Goal: Information Seeking & Learning: Check status

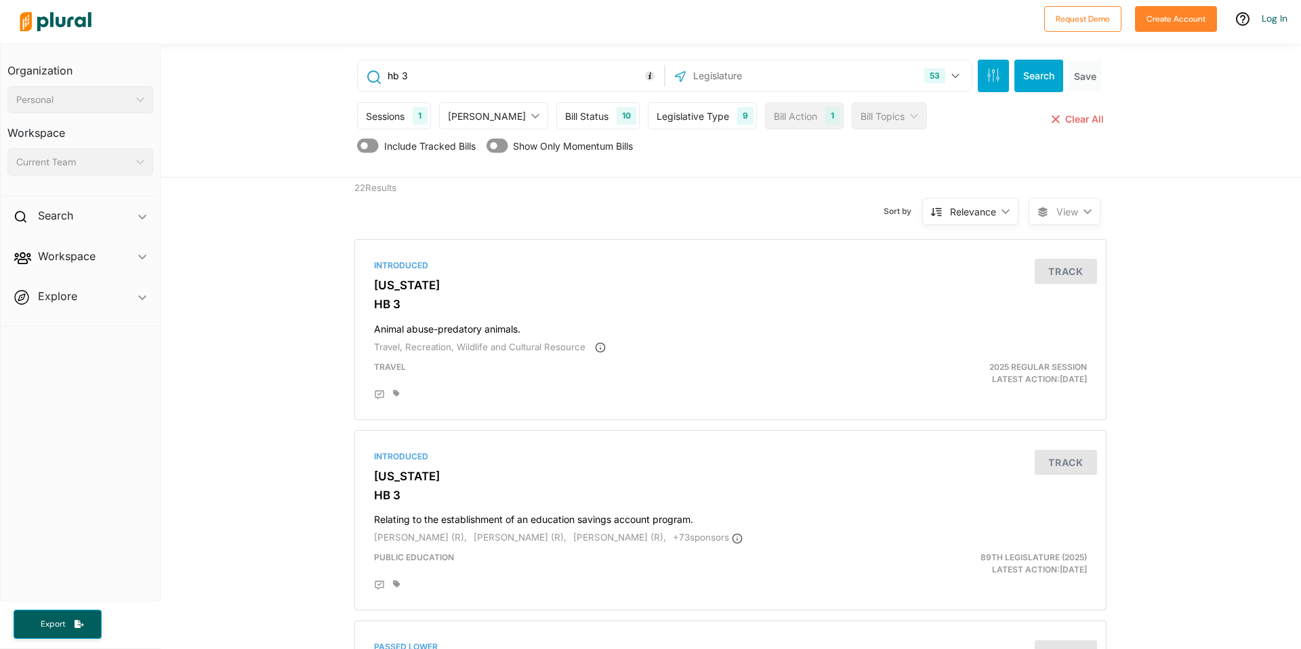
click at [375, 192] on div "22 Results" at bounding box center [440, 204] width 193 height 52
click at [392, 188] on div "22 Results" at bounding box center [440, 204] width 193 height 52
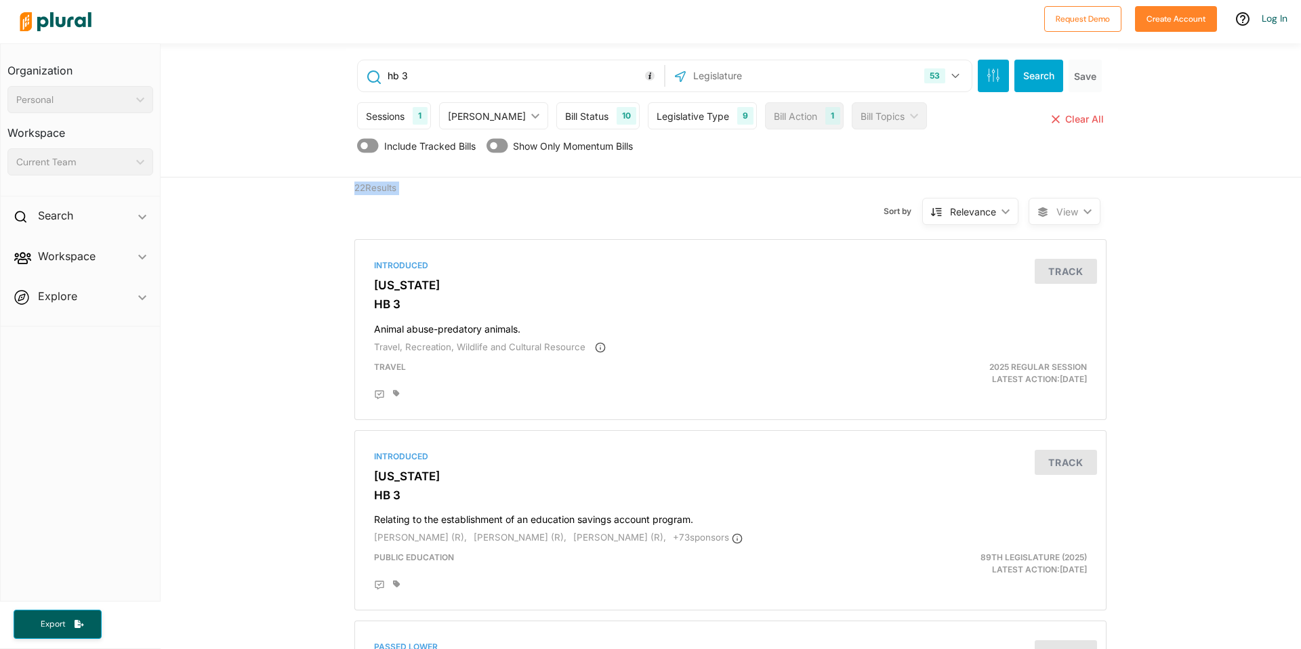
click at [392, 188] on div "22 Results" at bounding box center [440, 204] width 193 height 52
click at [374, 182] on div "22 Results" at bounding box center [440, 204] width 193 height 52
click at [745, 79] on input "text" at bounding box center [764, 76] width 145 height 26
click at [928, 80] on div "53" at bounding box center [934, 75] width 21 height 15
click at [882, 76] on div "53 US Congress [US_STATE] [US_STATE] [US_STATE] [US_STATE] [US_STATE] [US_STATE…" at bounding box center [819, 76] width 300 height 26
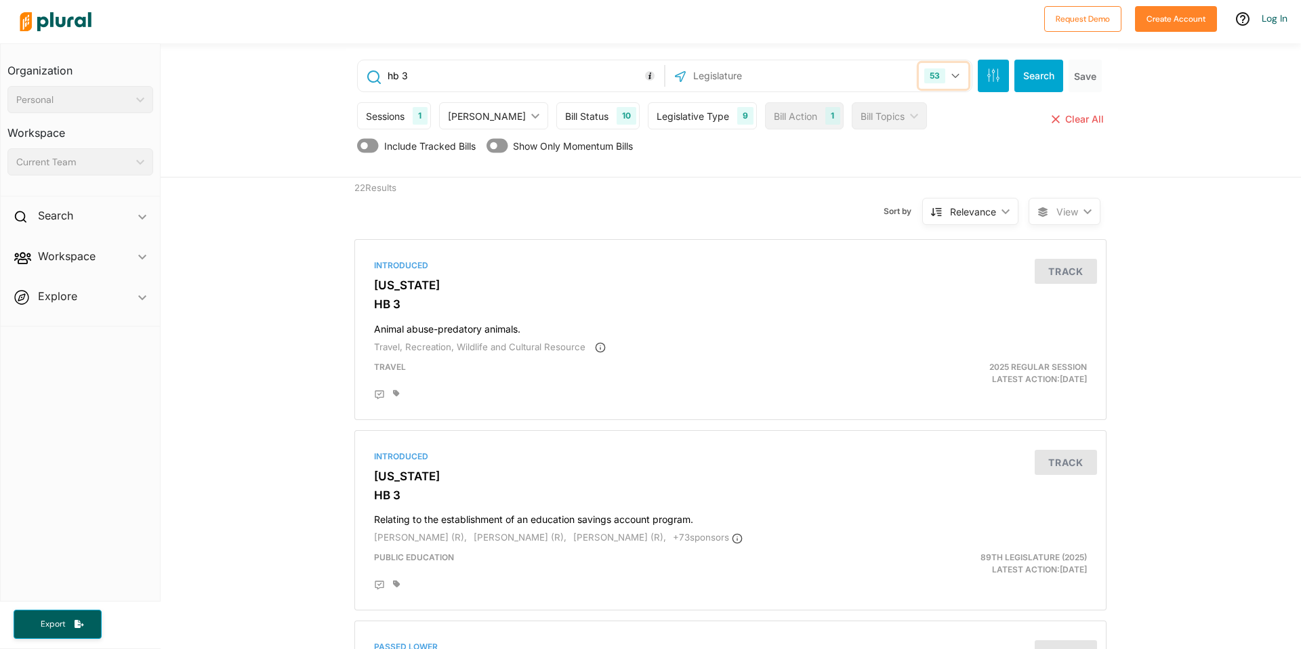
click at [937, 73] on div "53" at bounding box center [934, 75] width 21 height 15
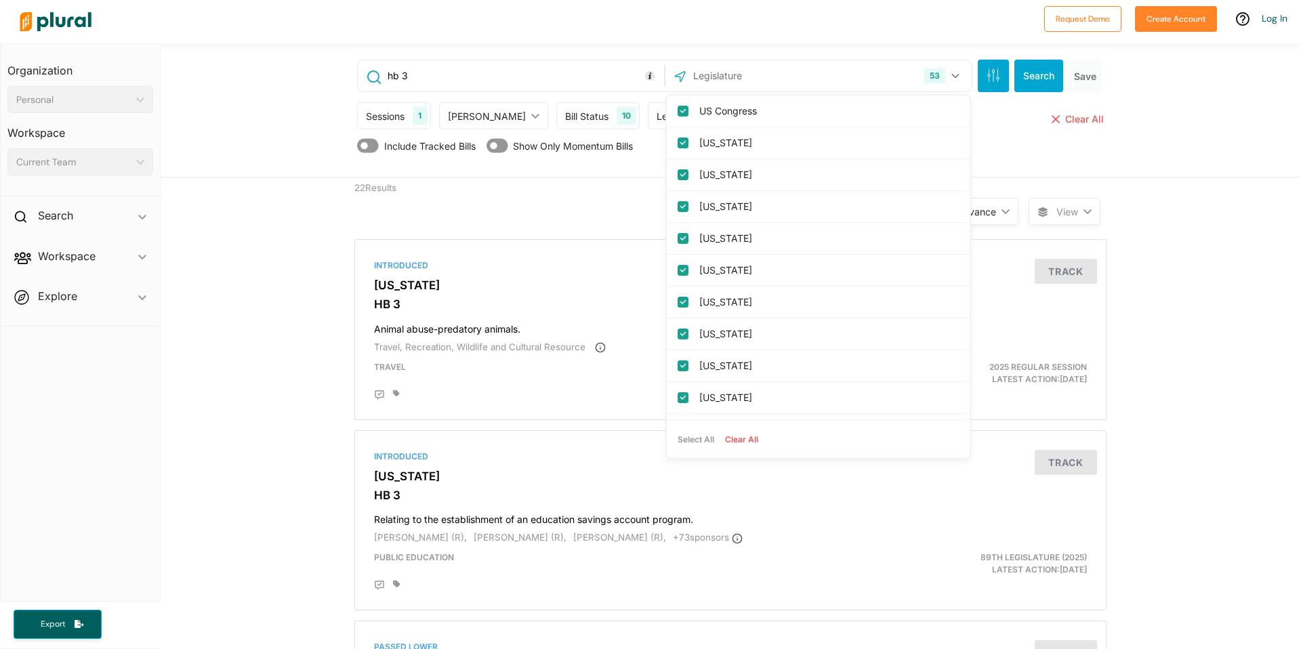
click at [827, 73] on div "53 US Congress [US_STATE] [US_STATE] [US_STATE] [US_STATE] [US_STATE] [US_STATE…" at bounding box center [819, 76] width 300 height 26
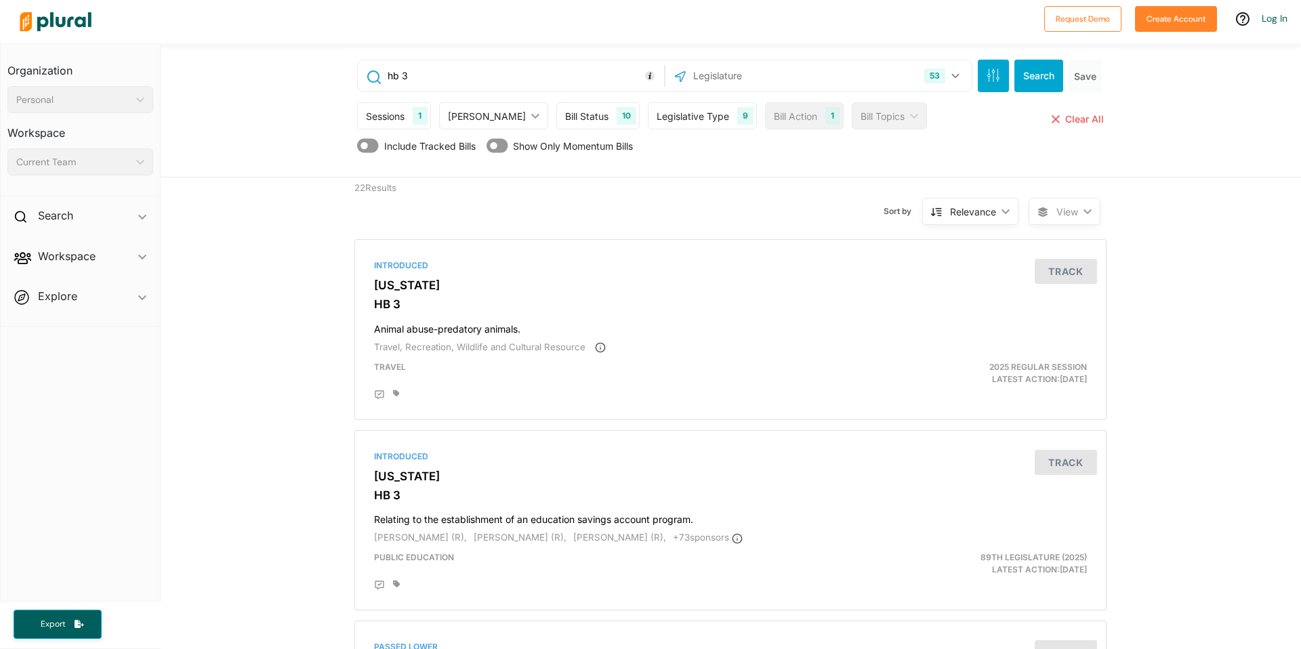
click at [791, 75] on input "text" at bounding box center [764, 76] width 145 height 26
click at [413, 119] on div "1" at bounding box center [420, 116] width 14 height 18
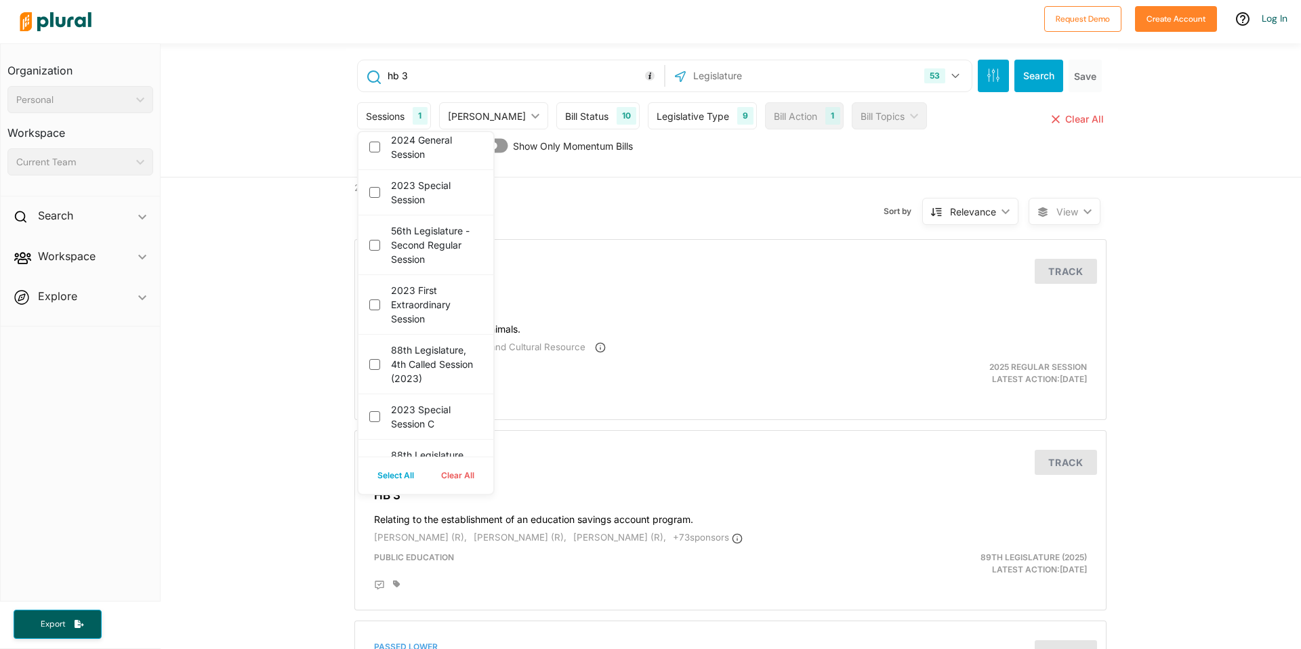
scroll to position [3770, 0]
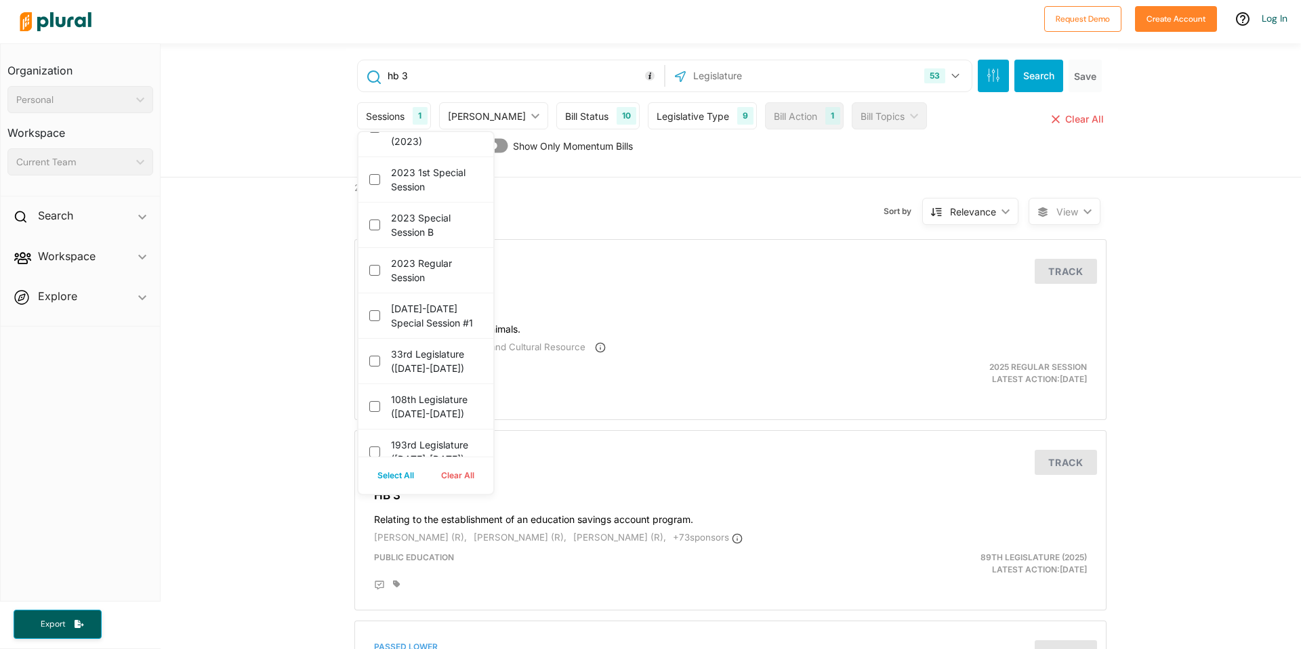
click at [464, 112] on div "[PERSON_NAME]" at bounding box center [487, 116] width 78 height 14
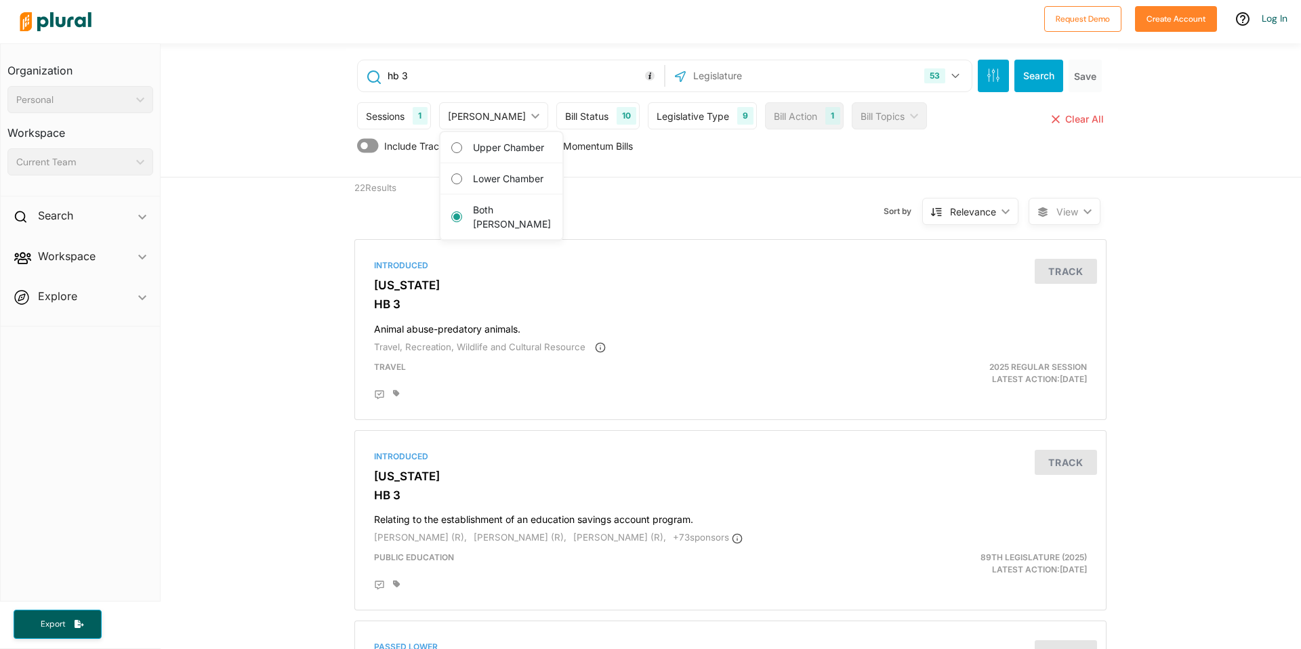
click at [579, 115] on div "Bill Status 10" at bounding box center [597, 115] width 83 height 27
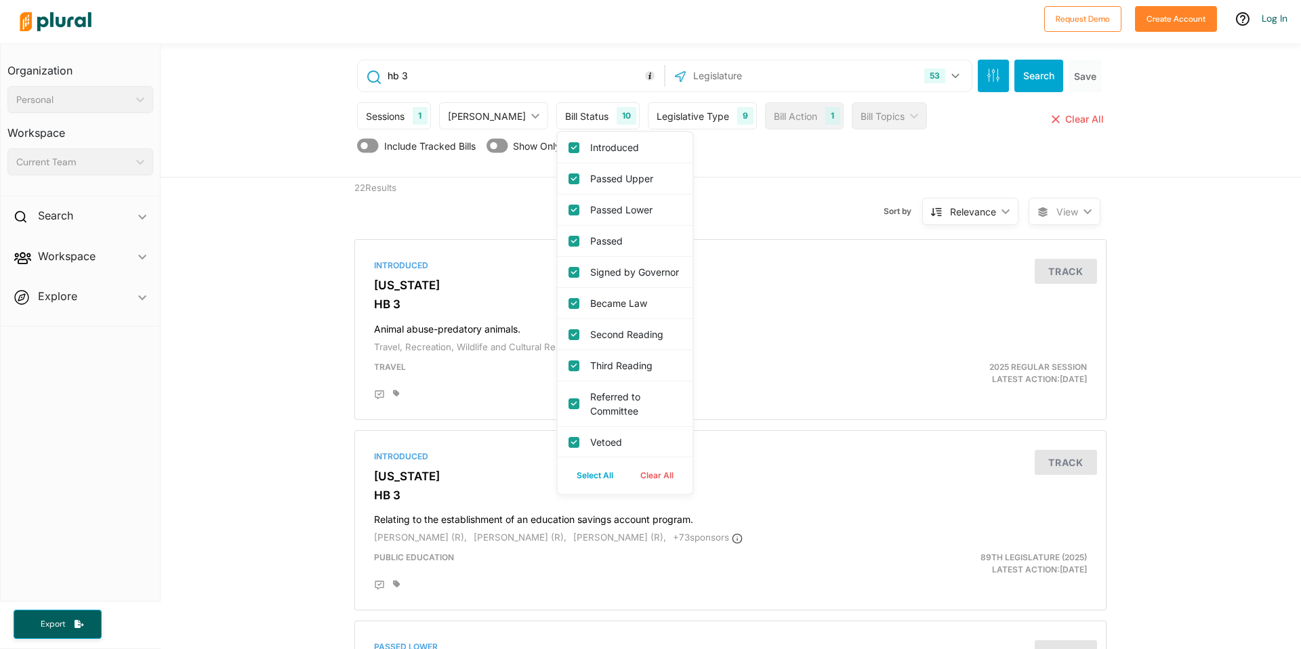
click at [657, 114] on div "Legislative Type" at bounding box center [693, 116] width 73 height 14
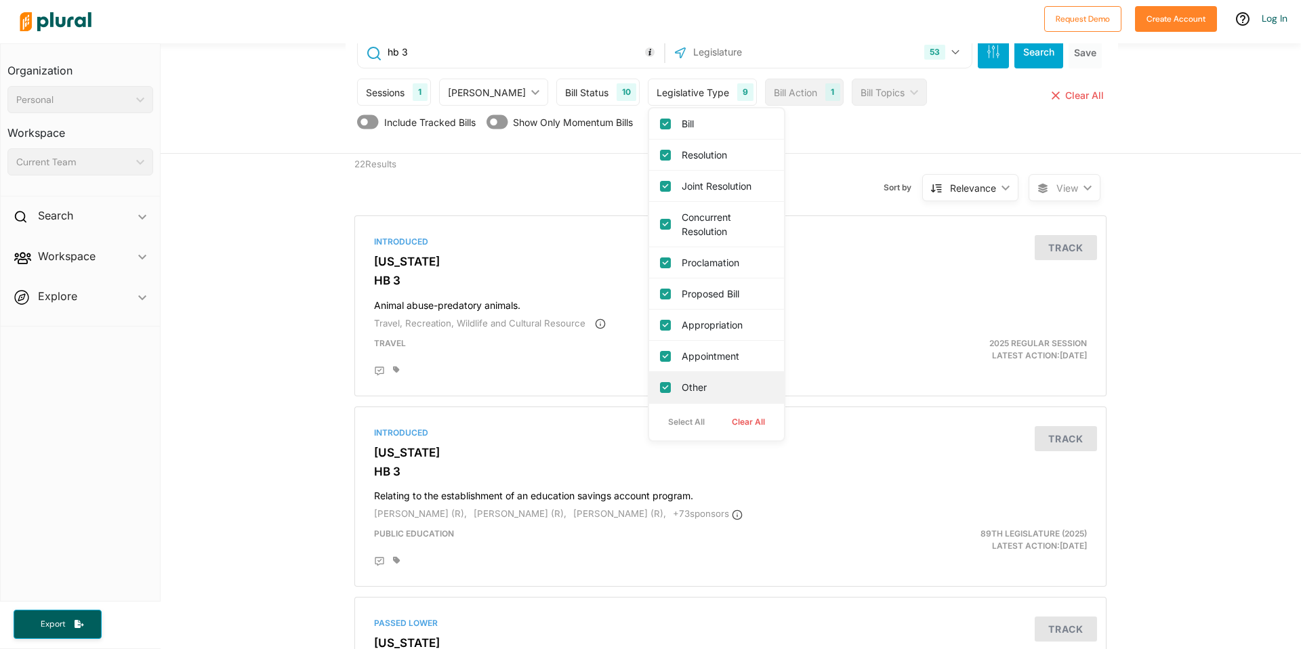
scroll to position [0, 0]
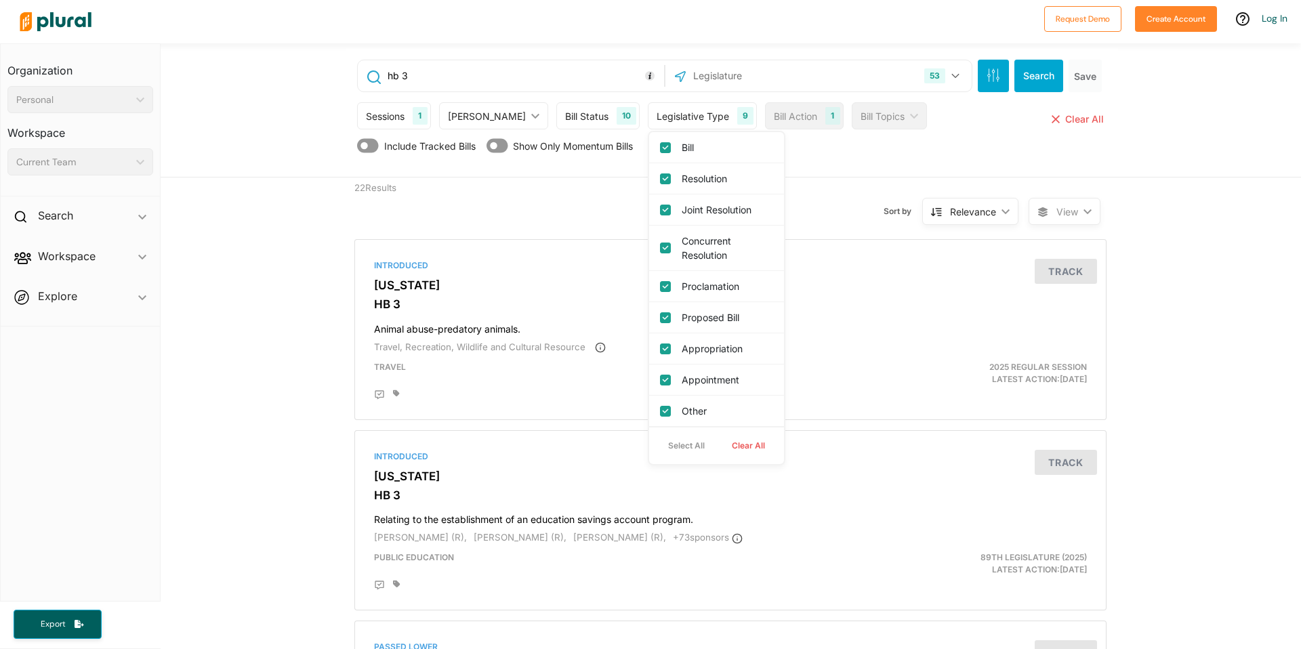
click at [806, 158] on div "Include Tracked Bills Show Only Momentum Bills" at bounding box center [731, 149] width 749 height 26
